Goal: Check status: Check status

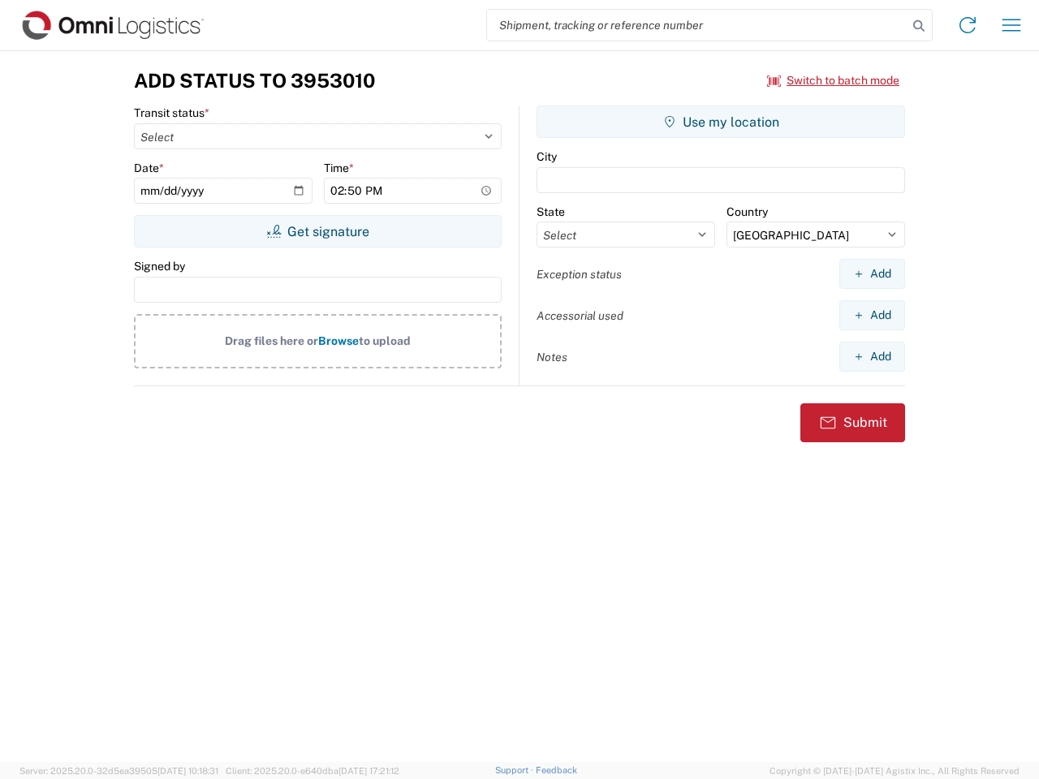
select select "US"
click at [697, 25] on input "search" at bounding box center [697, 25] width 420 height 31
click at [919, 26] on icon at bounding box center [919, 26] width 23 height 23
click at [968, 25] on icon at bounding box center [968, 25] width 26 height 26
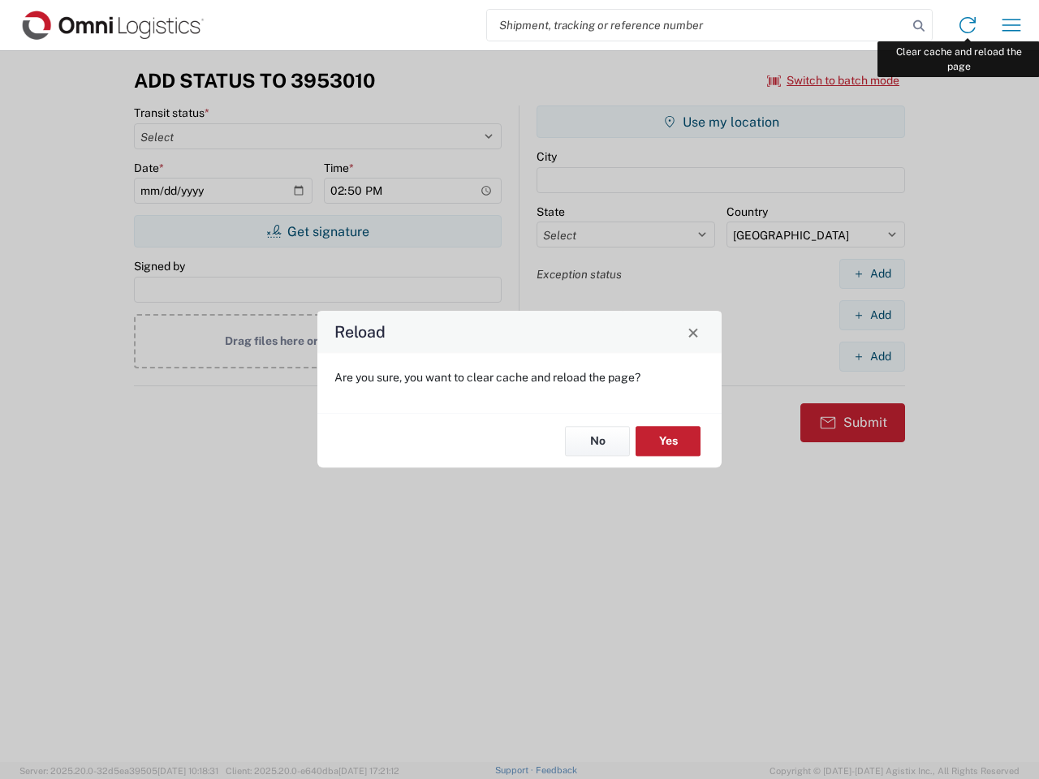
click at [1011, 25] on div "Reload Are you sure, you want to clear cache and reload the page? No Yes" at bounding box center [519, 389] width 1039 height 779
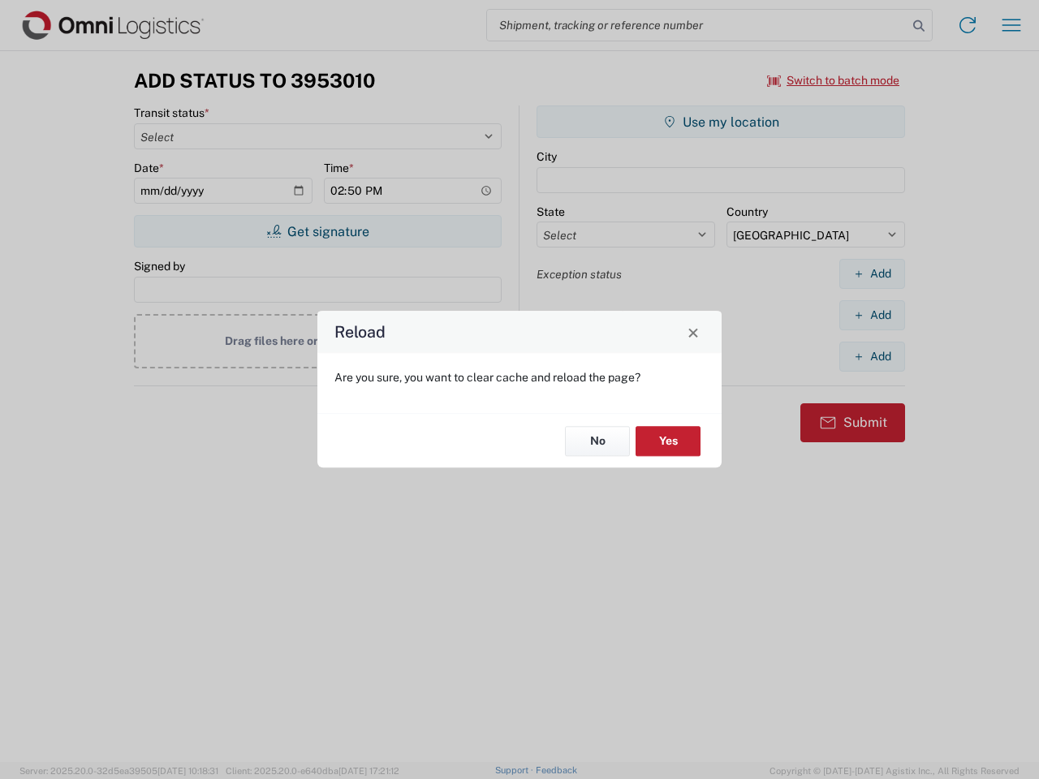
click at [834, 80] on div "Reload Are you sure, you want to clear cache and reload the page? No Yes" at bounding box center [519, 389] width 1039 height 779
click at [317, 231] on div "Reload Are you sure, you want to clear cache and reload the page? No Yes" at bounding box center [519, 389] width 1039 height 779
click at [721, 122] on div "Reload Are you sure, you want to clear cache and reload the page? No Yes" at bounding box center [519, 389] width 1039 height 779
click at [872, 274] on div "Reload Are you sure, you want to clear cache and reload the page? No Yes" at bounding box center [519, 389] width 1039 height 779
click at [872, 315] on div "Reload Are you sure, you want to clear cache and reload the page? No Yes" at bounding box center [519, 389] width 1039 height 779
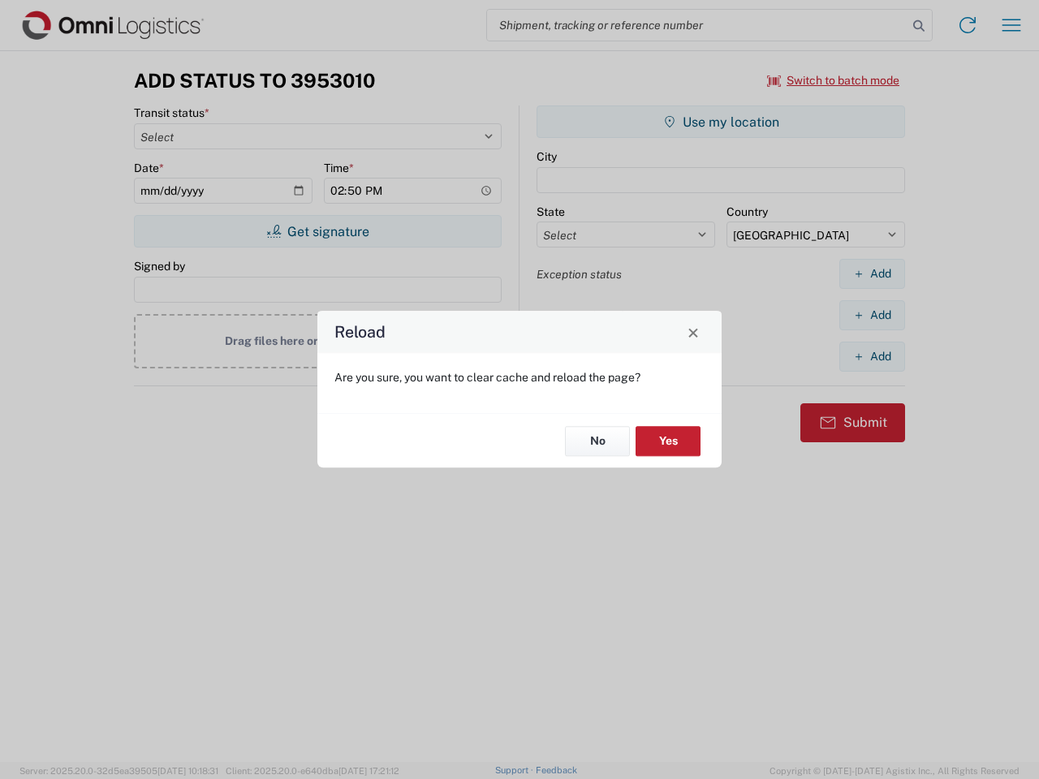
click at [872, 356] on div "Reload Are you sure, you want to clear cache and reload the page? No Yes" at bounding box center [519, 389] width 1039 height 779
